Goal: Task Accomplishment & Management: Manage account settings

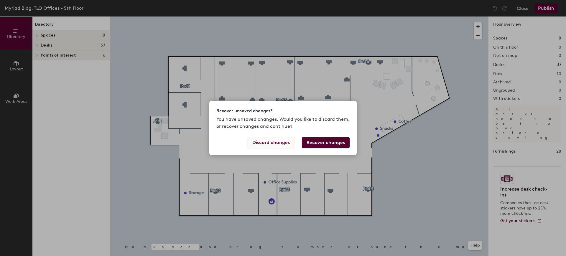
click at [269, 145] on button "Discard changes" at bounding box center [270, 142] width 47 height 11
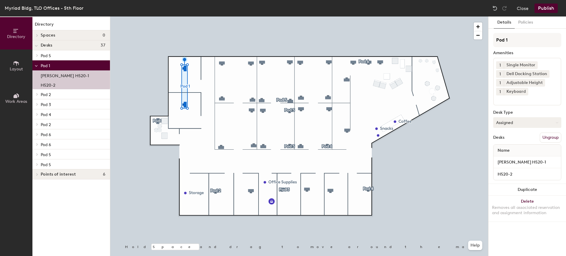
click at [544, 124] on button "Assigned" at bounding box center [527, 122] width 68 height 11
click at [514, 141] on div "Assigned" at bounding box center [523, 141] width 59 height 9
click at [528, 174] on input "H520-2" at bounding box center [527, 174] width 65 height 8
type input "[PERSON_NAME] H520-2"
click at [548, 236] on div "Details Policies Pod 1 Amenities 1 Single Monitor 1 Dell Docking Station 1 Adju…" at bounding box center [528, 137] width 78 height 240
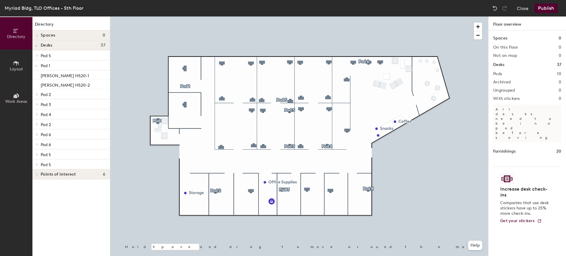
click at [499, 65] on h1 "Desks" at bounding box center [498, 65] width 11 height 6
click at [82, 85] on div "[PERSON_NAME] H520-2" at bounding box center [71, 84] width 78 height 9
click at [550, 9] on button "Publish" at bounding box center [546, 8] width 23 height 9
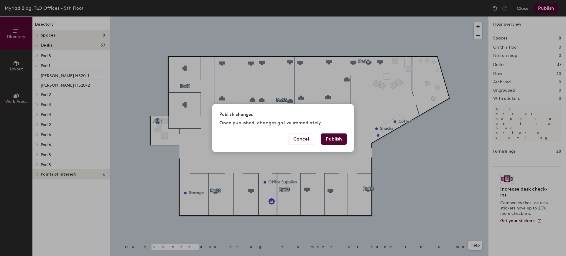
click at [338, 139] on button "Publish" at bounding box center [334, 139] width 26 height 11
